Goal: Transaction & Acquisition: Purchase product/service

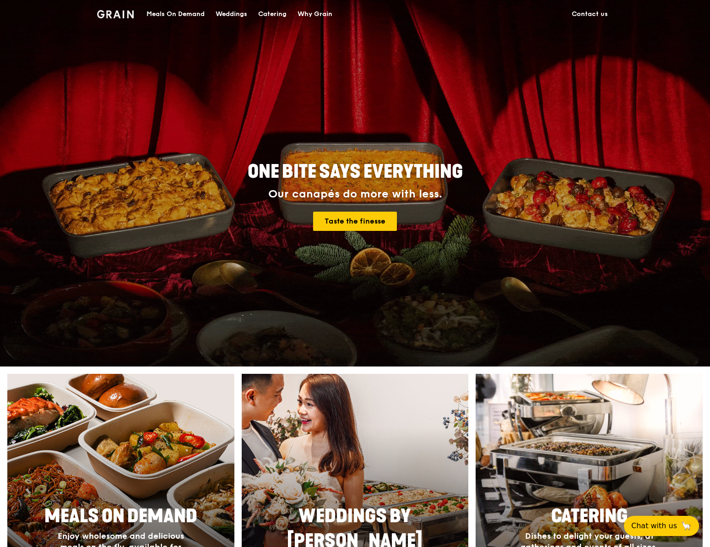
click at [180, 16] on div "Meals On Demand" at bounding box center [176, 13] width 58 height 27
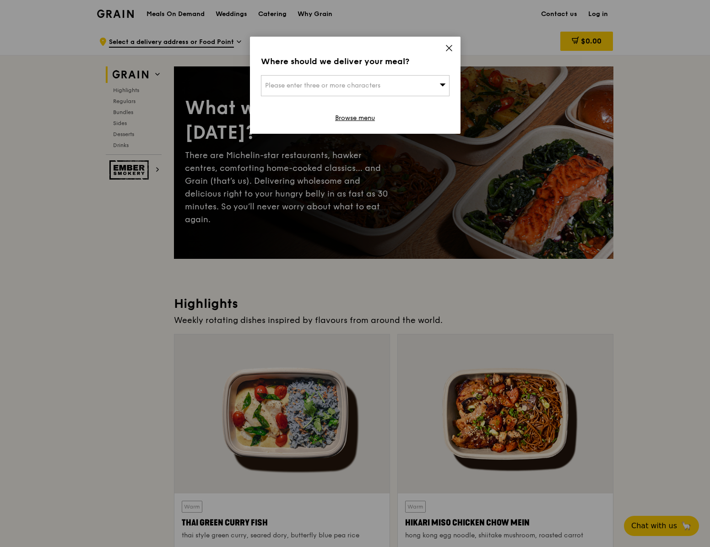
click at [443, 85] on icon at bounding box center [443, 84] width 6 height 3
click at [443, 85] on input "search" at bounding box center [355, 86] width 188 height 20
click at [447, 51] on icon at bounding box center [449, 48] width 8 height 8
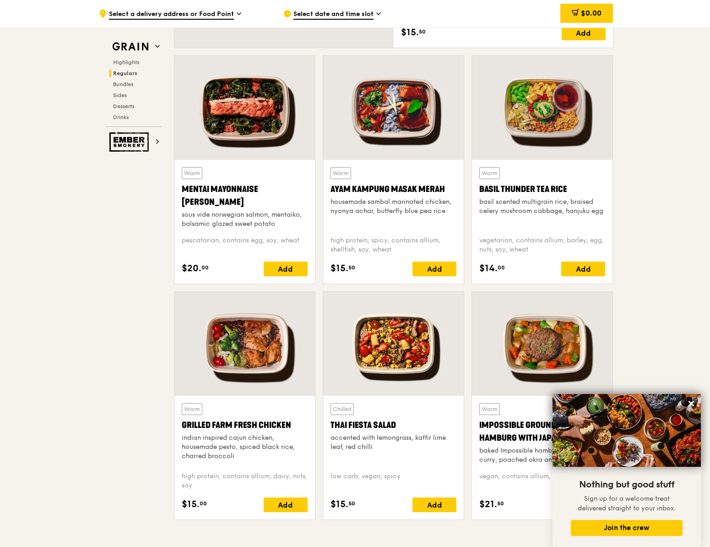
scroll to position [824, 0]
